Goal: Transaction & Acquisition: Purchase product/service

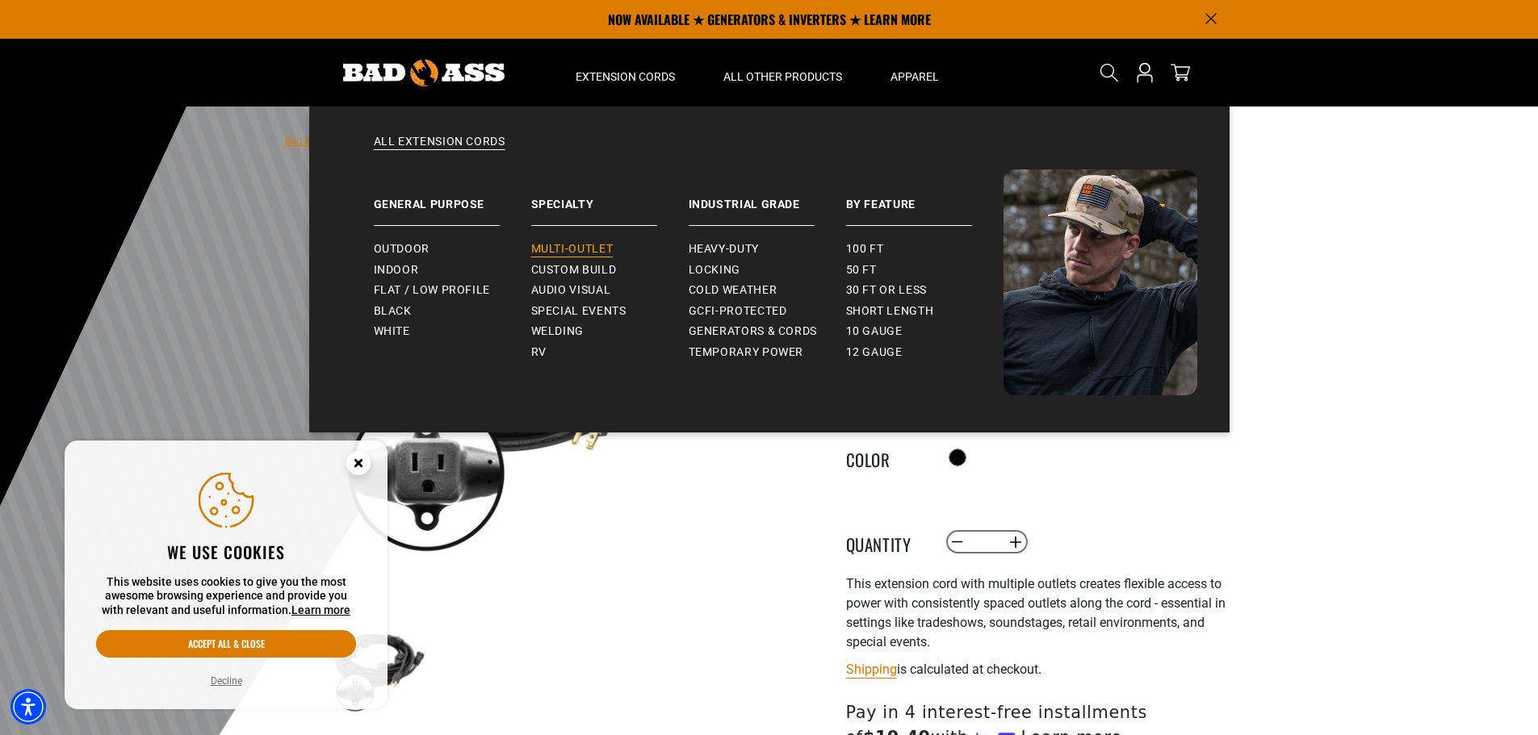
click at [576, 243] on span "Multi-Outlet" at bounding box center [572, 249] width 82 height 15
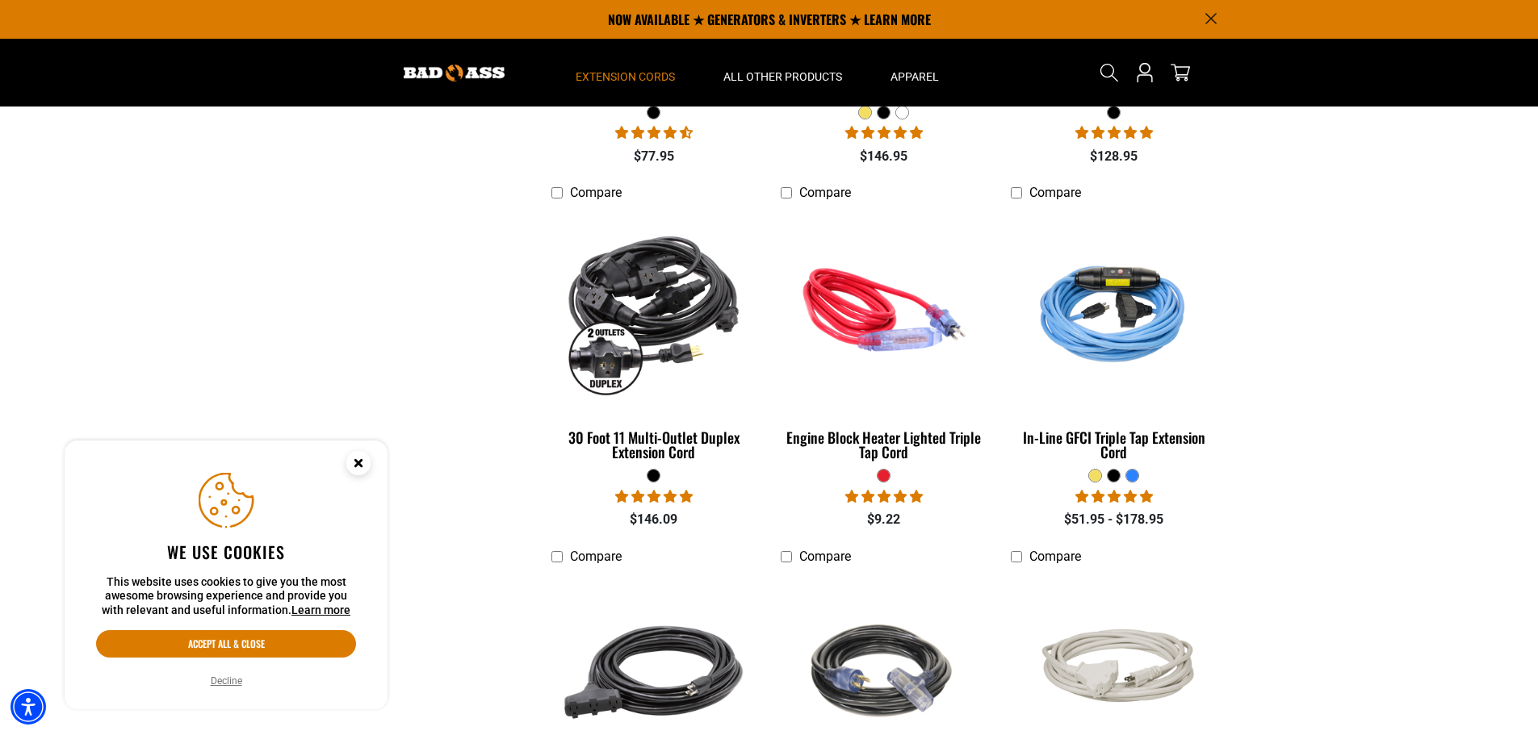
scroll to position [242, 0]
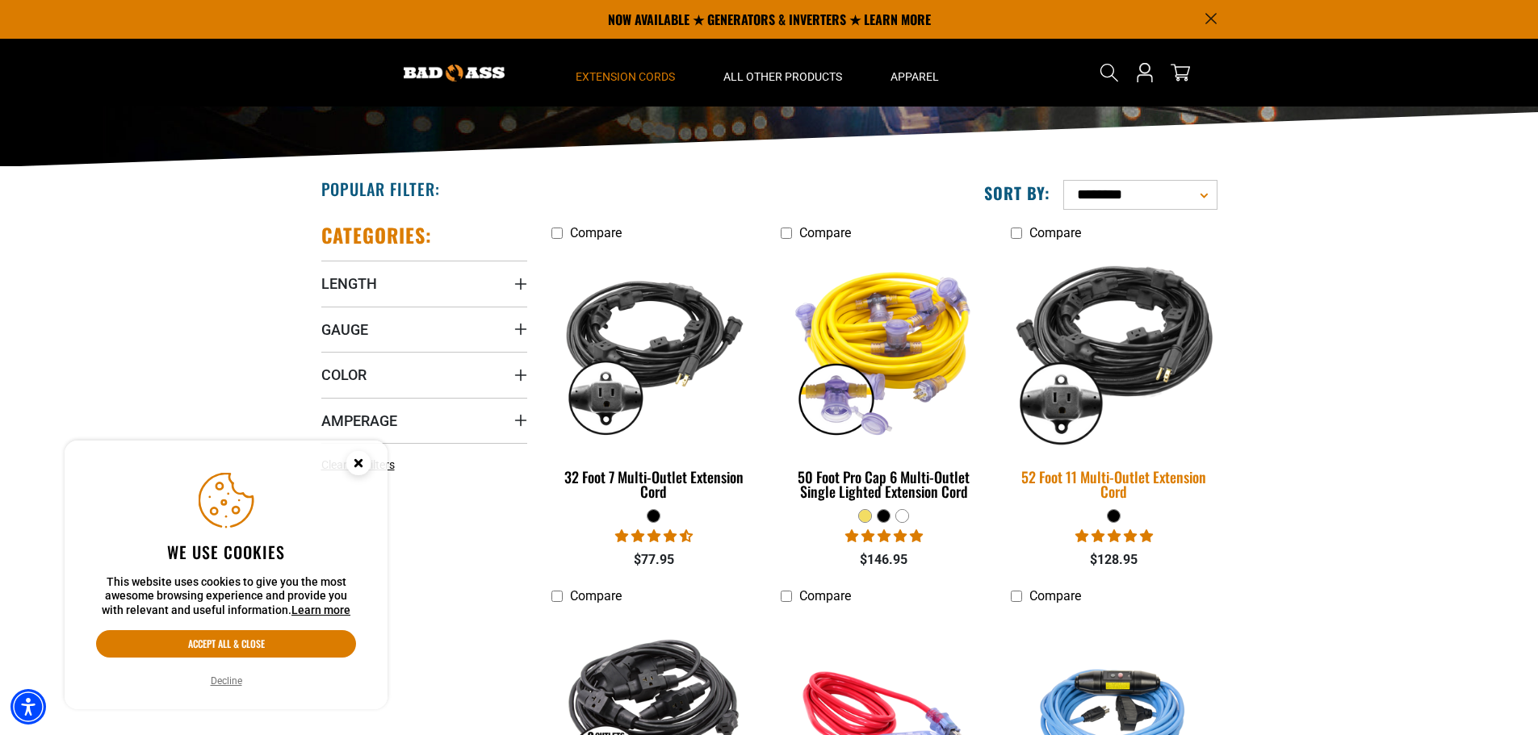
click at [1116, 339] on img at bounding box center [1114, 349] width 226 height 207
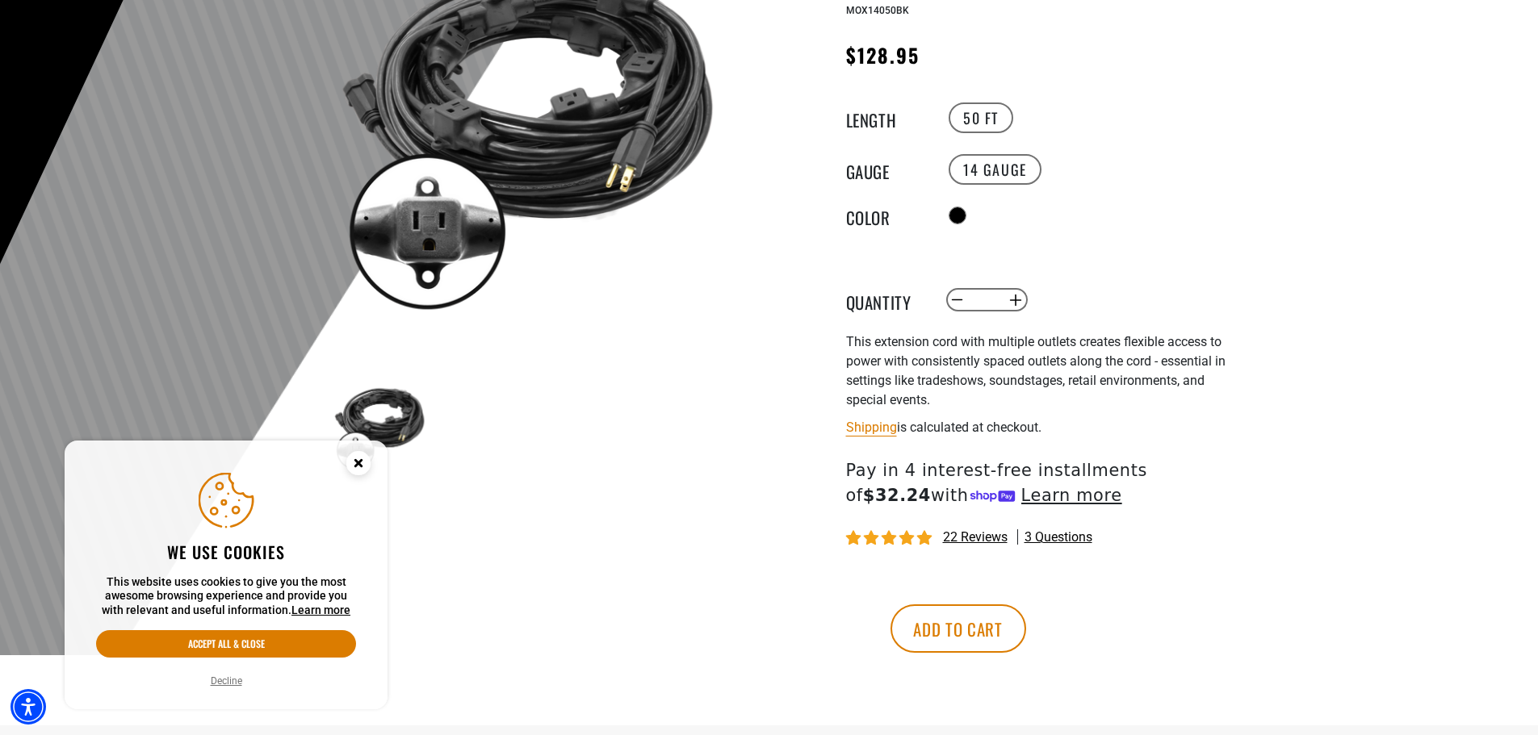
scroll to position [323, 0]
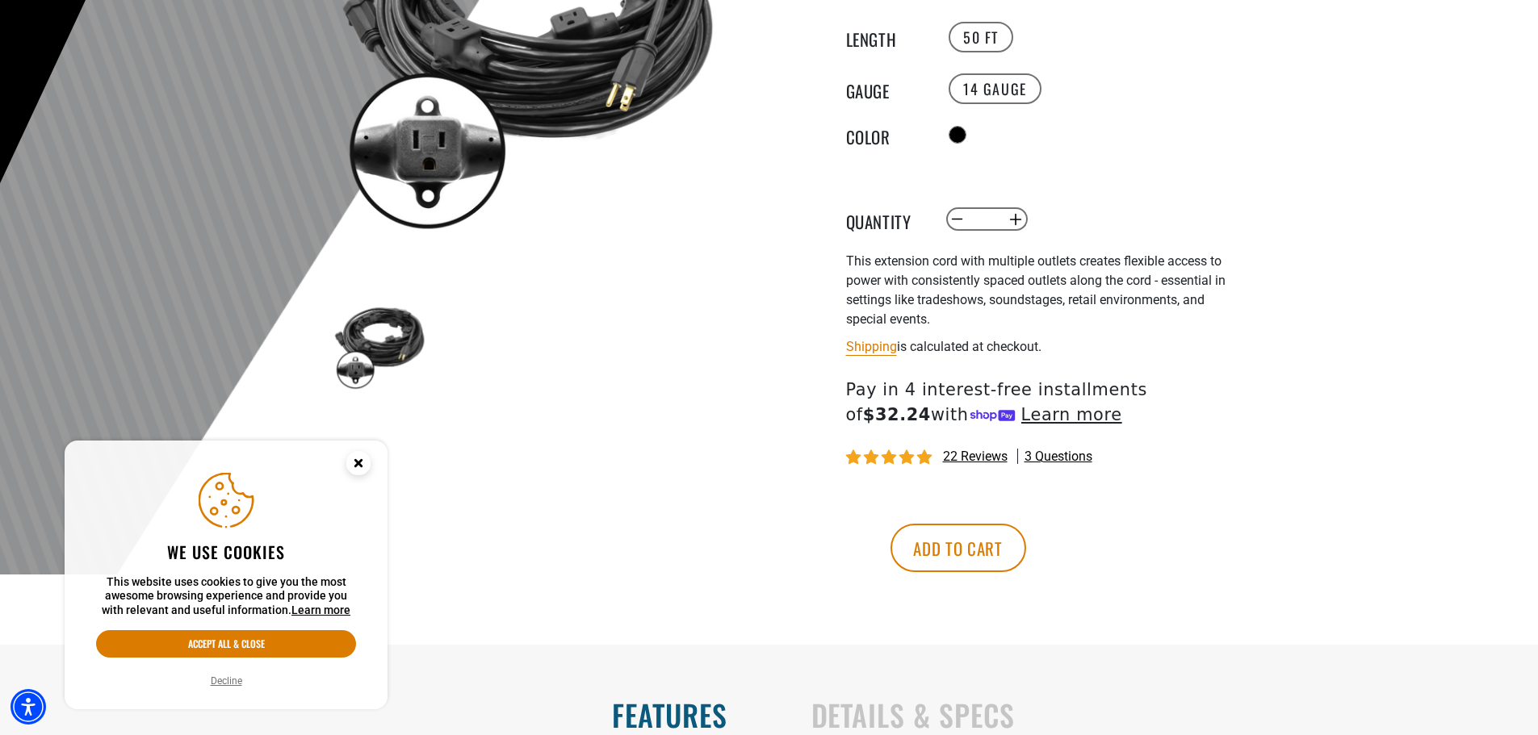
click at [358, 459] on circle "Close this option" at bounding box center [358, 463] width 24 height 24
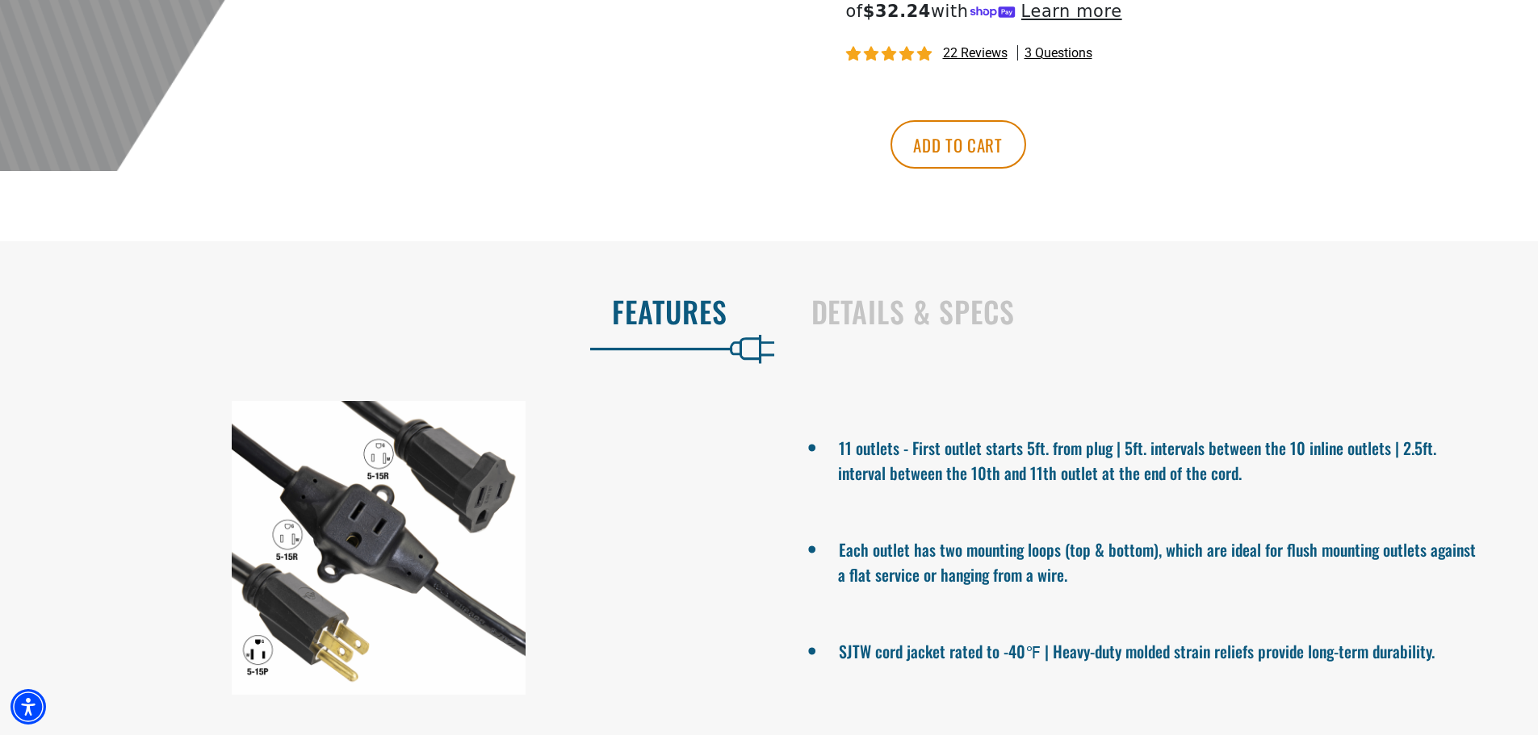
scroll to position [807, 0]
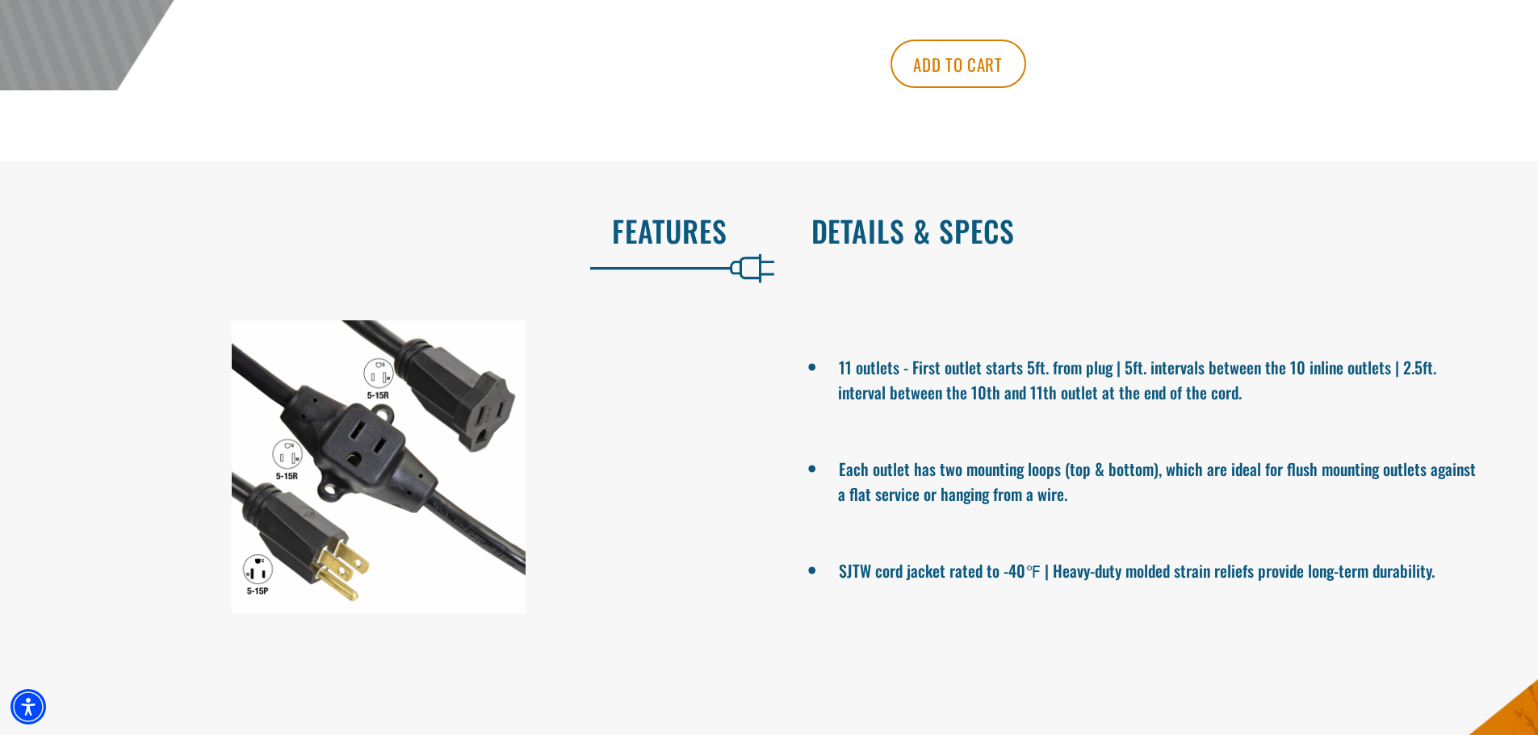
click at [918, 237] on h2 "Details & Specs" at bounding box center [1157, 231] width 693 height 34
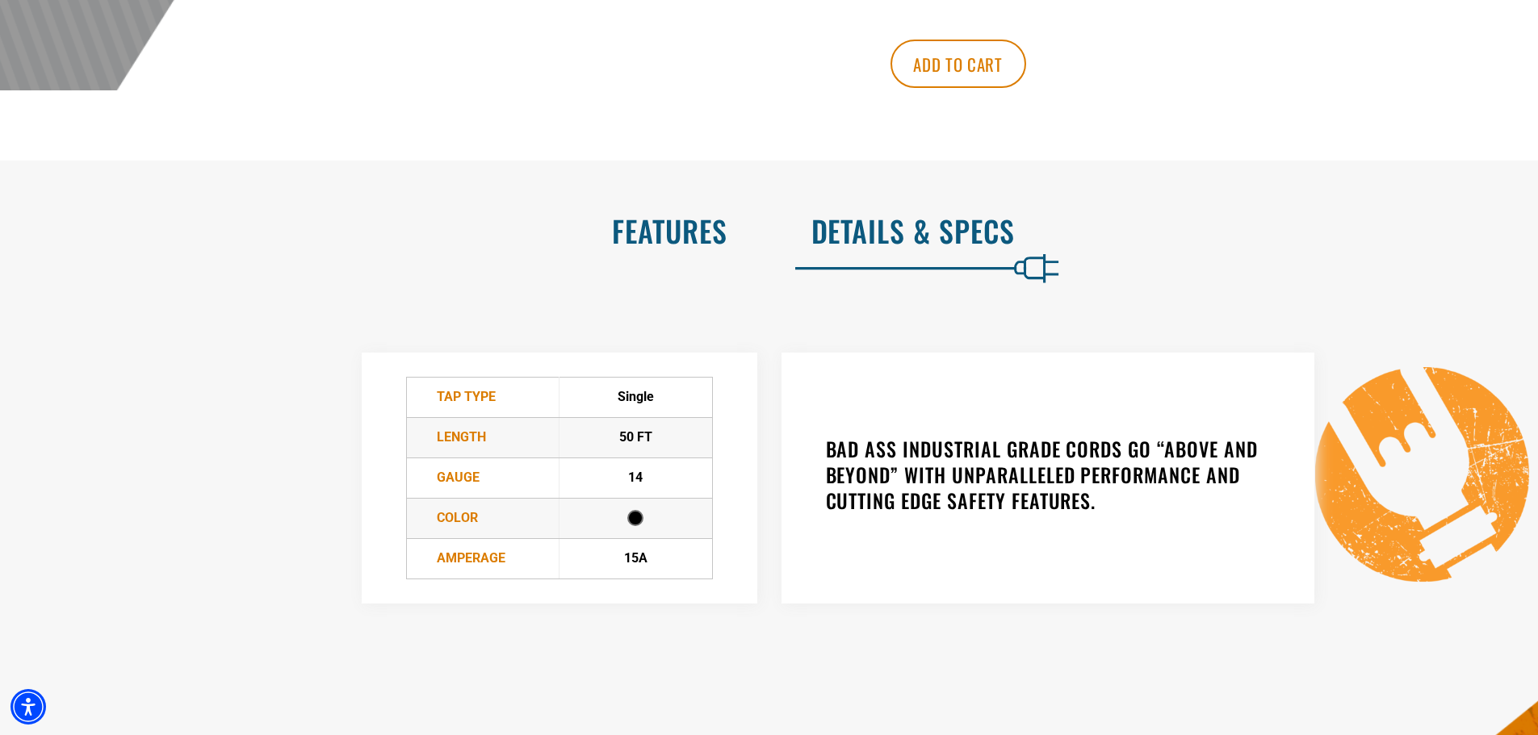
click at [651, 242] on h2 "Features" at bounding box center [380, 231] width 693 height 34
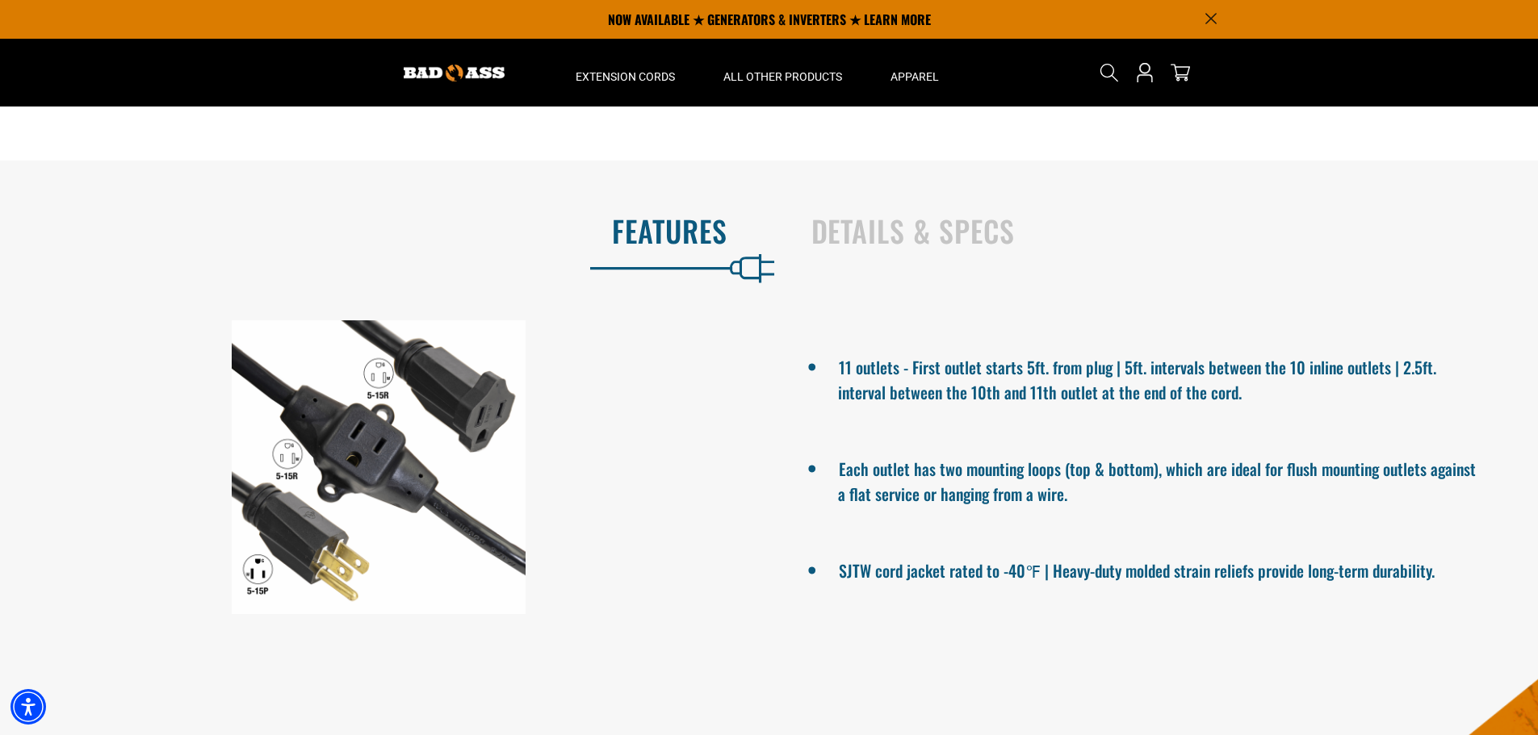
scroll to position [242, 0]
